Goal: Information Seeking & Learning: Learn about a topic

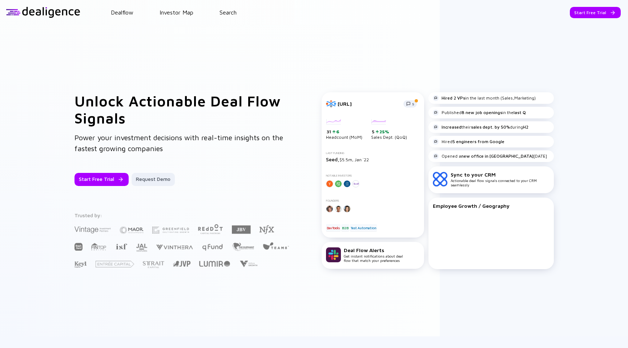
click at [229, 19] on header "Dealflow Investor Map Search Start Free Trial Dealflow Investor Map Start Free …" at bounding box center [314, 12] width 628 height 25
click at [229, 14] on link "Search" at bounding box center [228, 12] width 17 height 7
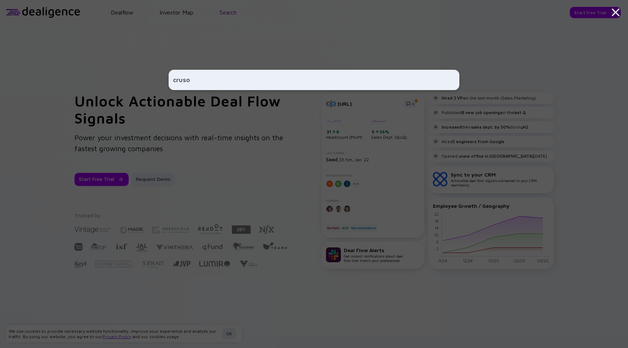
type input "crusoe"
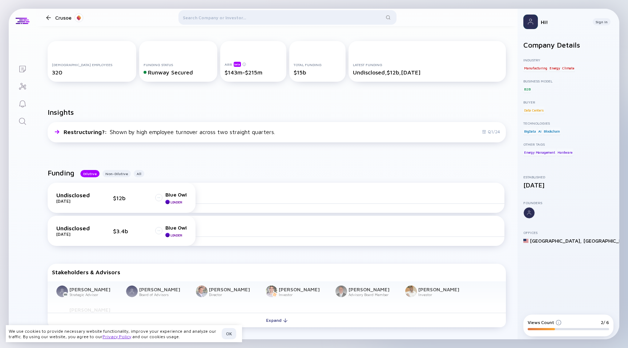
scroll to position [118, 0]
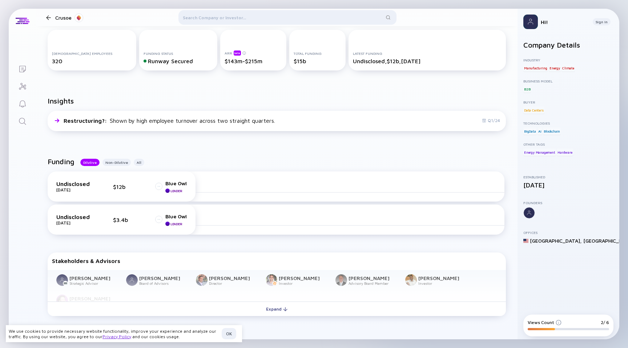
click at [154, 222] on div "Undisclosed [DATE] $3.4b Blue Owl Leader" at bounding box center [121, 219] width 130 height 13
click at [222, 218] on div at bounding box center [350, 220] width 309 height 12
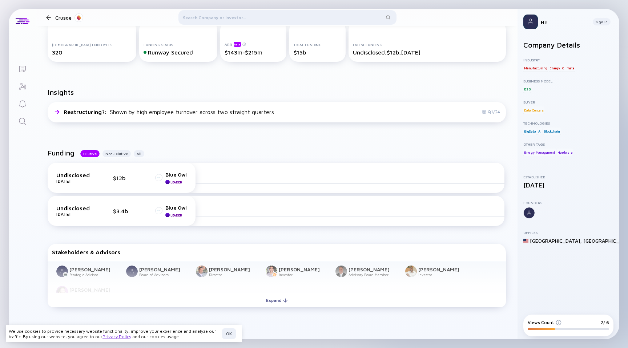
scroll to position [0, 0]
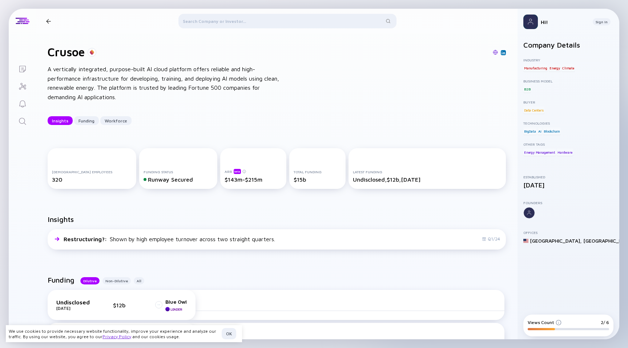
click at [263, 24] on div at bounding box center [287, 22] width 218 height 17
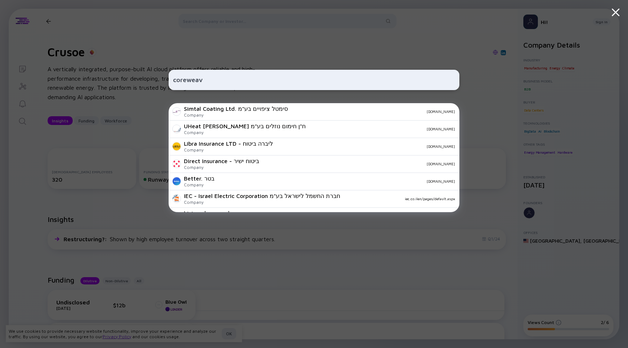
type input "coreweave"
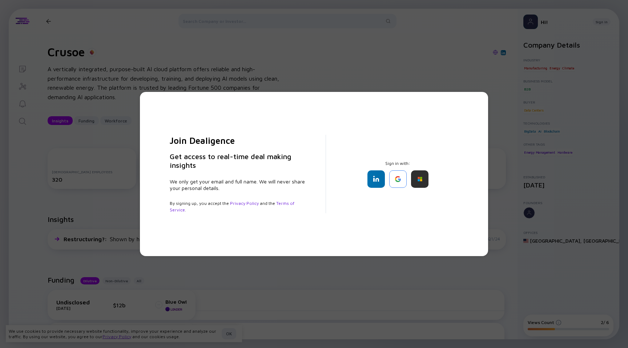
click at [230, 25] on div "Join Dealigence Get access to real-time deal making insights We only get your e…" at bounding box center [314, 174] width 628 height 348
click at [474, 132] on div "Join Dealigence Get access to real-time deal making insights We only get your e…" at bounding box center [314, 174] width 348 height 164
click at [370, 41] on div "Join Dealigence Get access to real-time deal making insights We only get your e…" at bounding box center [314, 174] width 628 height 348
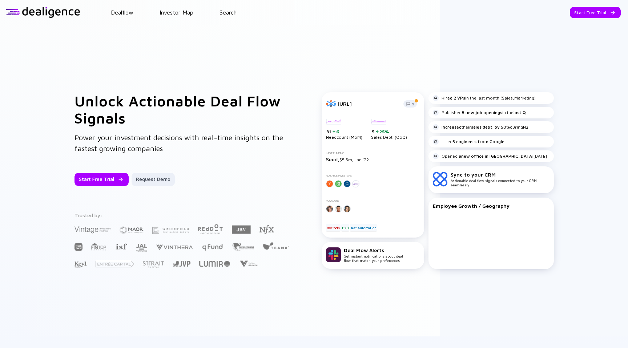
click at [225, 8] on header "Dealflow Investor Map Search Start Free Trial Dealflow Investor Map Start Free …" at bounding box center [314, 12] width 628 height 25
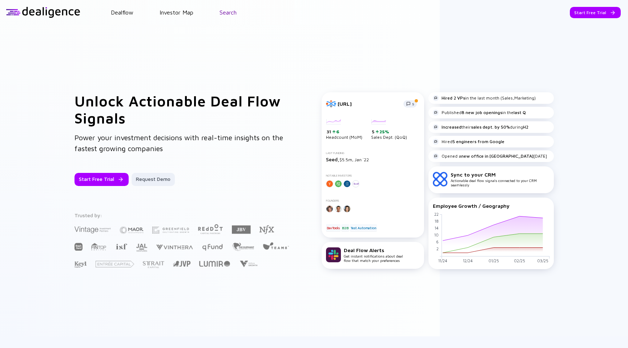
click at [223, 12] on link "Search" at bounding box center [228, 12] width 17 height 7
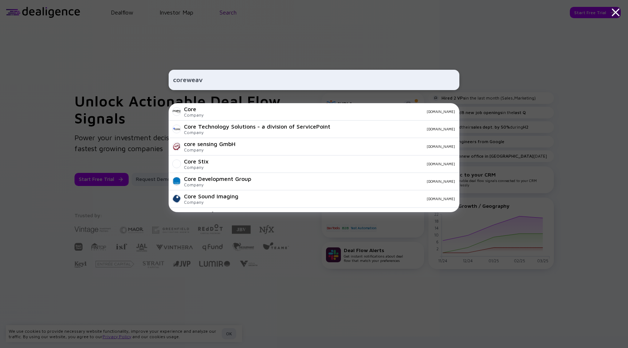
type input "coreweave"
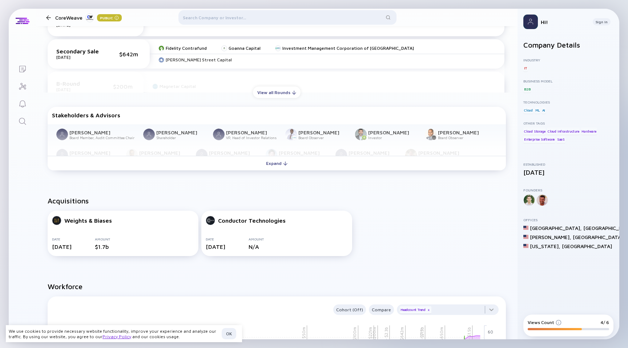
scroll to position [345, 0]
